Goal: Information Seeking & Learning: Learn about a topic

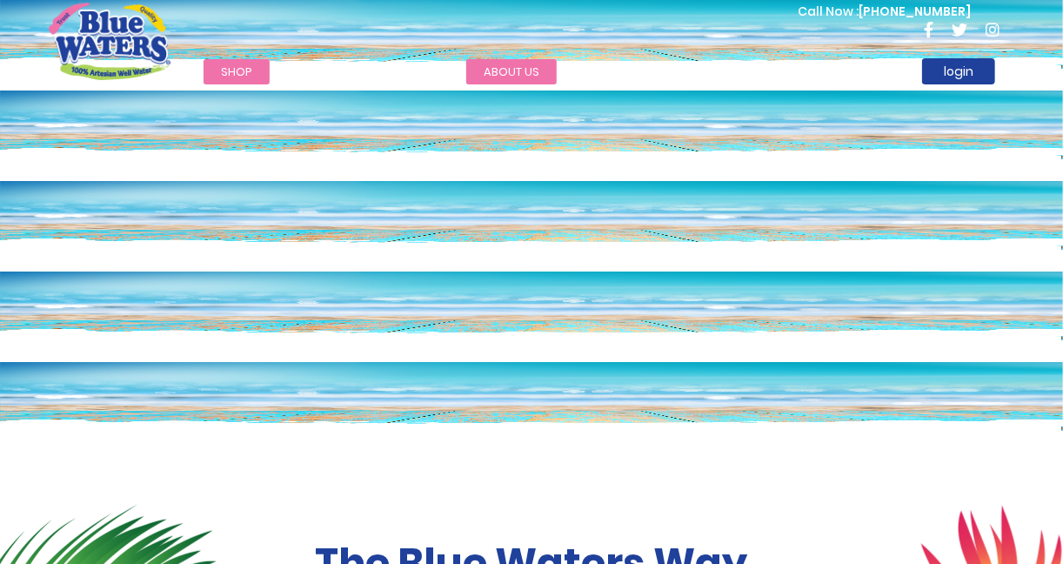
click at [498, 71] on link "about us" at bounding box center [511, 71] width 90 height 25
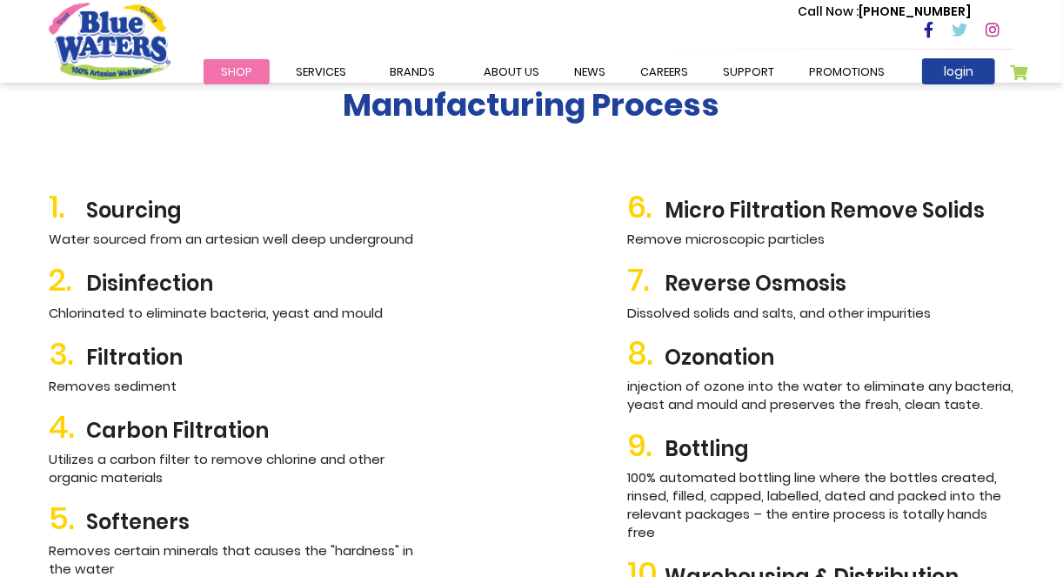
scroll to position [1914, 0]
